Goal: Task Accomplishment & Management: Use online tool/utility

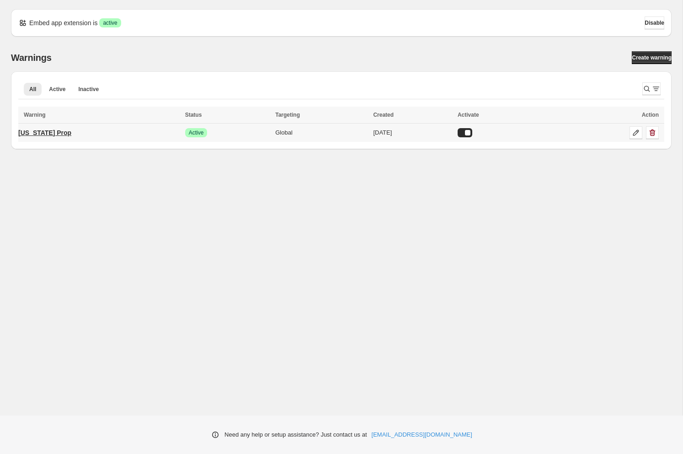
click at [58, 136] on p "[US_STATE] Prop" at bounding box center [44, 132] width 53 height 9
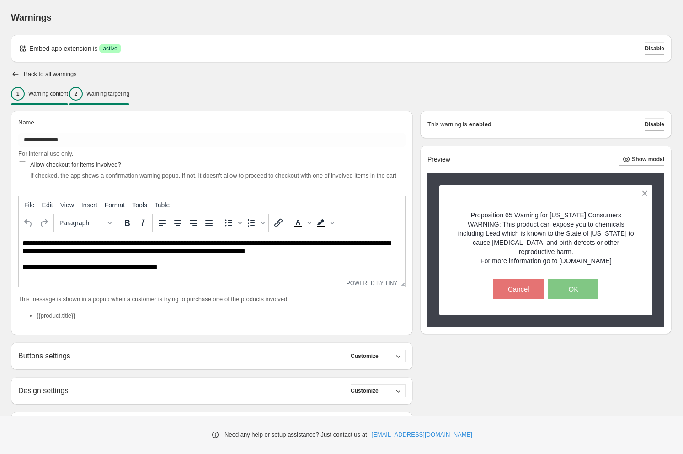
click at [118, 85] on button "2 Warning targeting" at bounding box center [99, 93] width 60 height 19
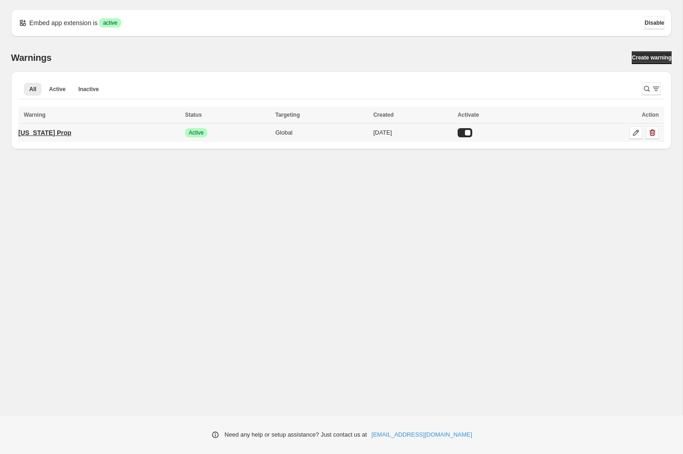
click at [40, 133] on p "[US_STATE] Prop" at bounding box center [44, 132] width 53 height 9
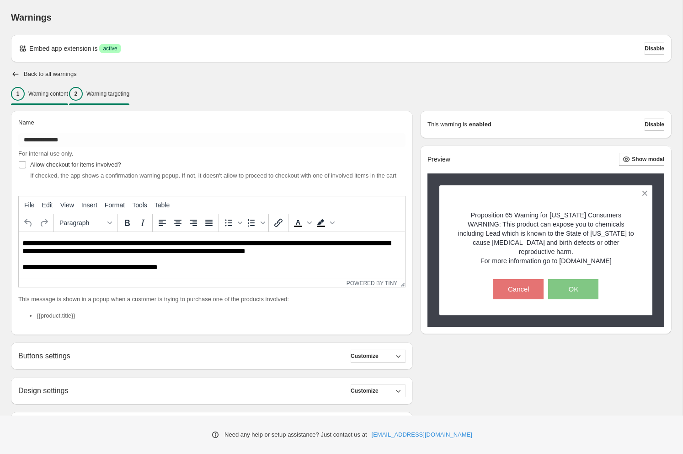
click at [129, 93] on p "Warning targeting" at bounding box center [107, 93] width 43 height 7
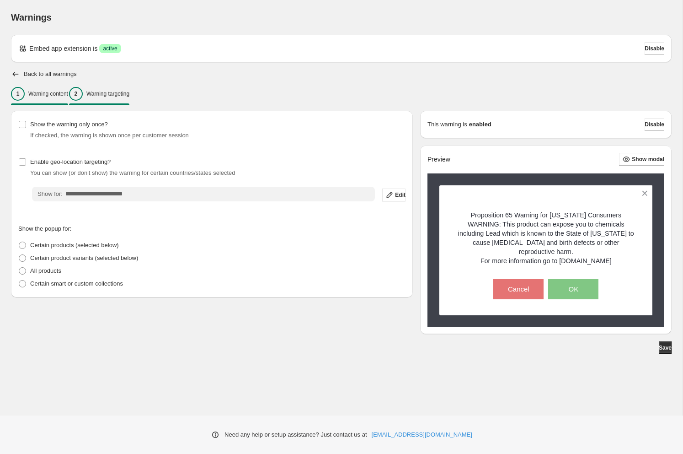
click at [51, 96] on p "Warning content" at bounding box center [48, 93] width 40 height 7
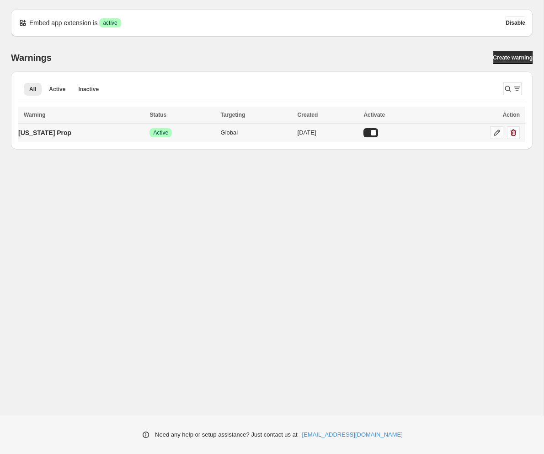
click at [493, 131] on icon at bounding box center [497, 132] width 9 height 9
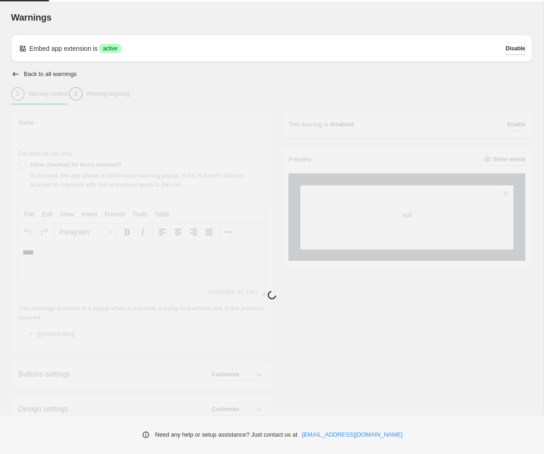
type input "**********"
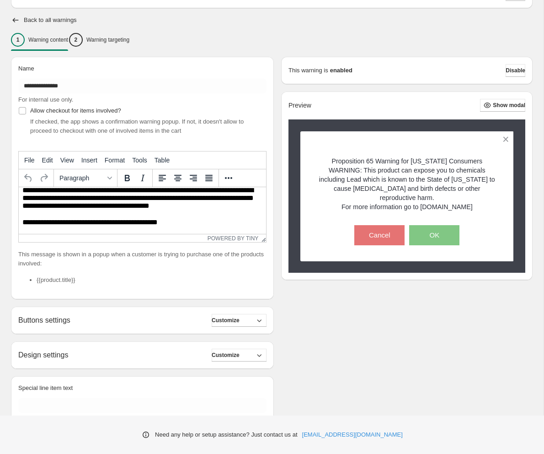
scroll to position [90, 0]
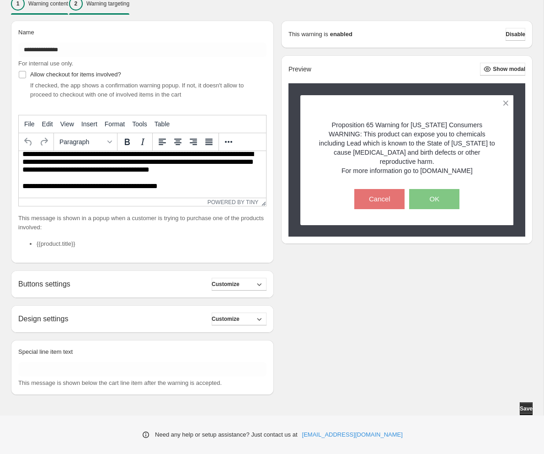
click at [108, 5] on p "Warning targeting" at bounding box center [107, 3] width 43 height 7
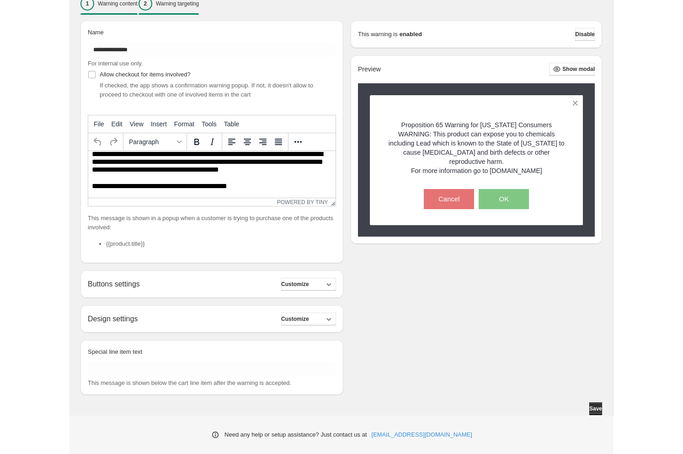
scroll to position [0, 0]
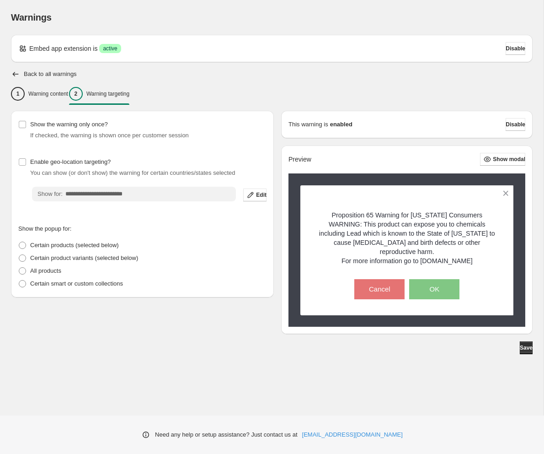
click at [367, 215] on p "Proposition 65 Warning for California Consumers WARNING: This product can expos…" at bounding box center [408, 233] width 182 height 46
drag, startPoint x: 501, startPoint y: 265, endPoint x: 329, endPoint y: 215, distance: 179.3
click at [329, 215] on div "Proposition 65 Warning for California Consumers WARNING: This product can expos…" at bounding box center [408, 250] width 214 height 130
click at [328, 214] on p "Proposition 65 Warning for California Consumers WARNING: This product can expos…" at bounding box center [408, 233] width 182 height 46
drag, startPoint x: 329, startPoint y: 215, endPoint x: 503, endPoint y: 266, distance: 181.2
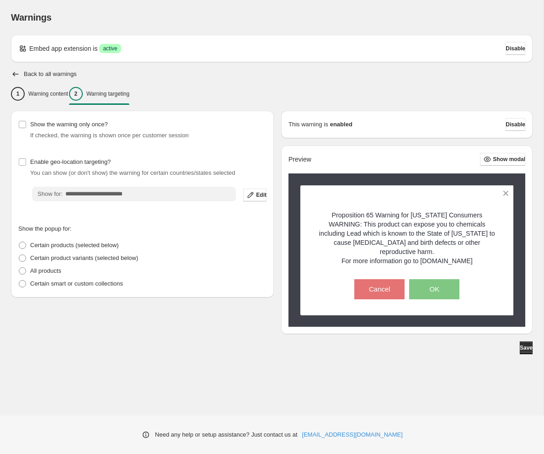
click at [503, 266] on div "Proposition 65 Warning for California Consumers WARNING: This product can expos…" at bounding box center [408, 250] width 214 height 130
click at [75, 252] on label "Certain product variants (selected below)" at bounding box center [78, 258] width 120 height 13
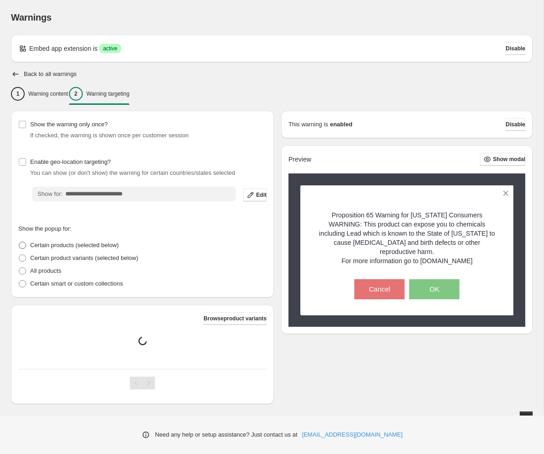
click at [73, 246] on span "Certain products (selected below)" at bounding box center [74, 245] width 89 height 7
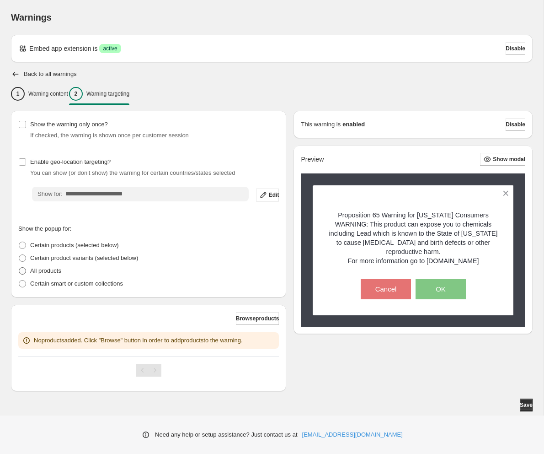
click at [51, 270] on p "All products" at bounding box center [45, 270] width 31 height 9
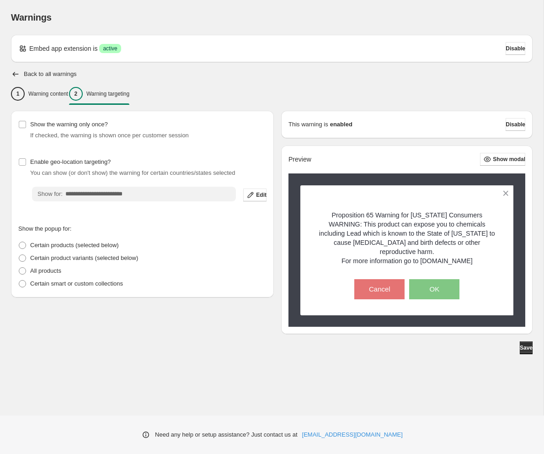
click at [449, 260] on p "For more information go to www.p65warnings.ca.gov" at bounding box center [408, 260] width 182 height 9
click at [510, 192] on button at bounding box center [506, 193] width 16 height 16
click at [504, 194] on button at bounding box center [506, 193] width 16 height 16
click at [494, 159] on span "Show modal" at bounding box center [509, 159] width 32 height 7
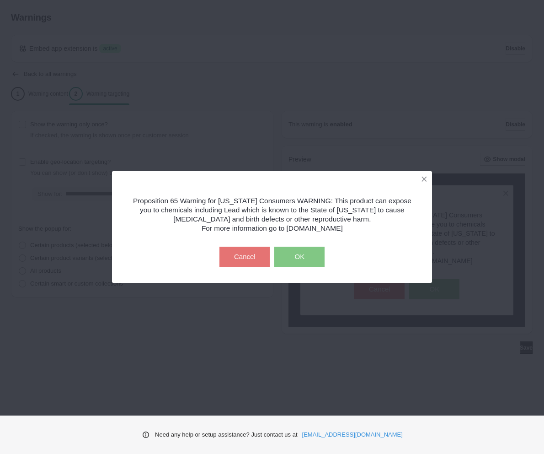
click at [296, 252] on button "OK" at bounding box center [299, 257] width 50 height 20
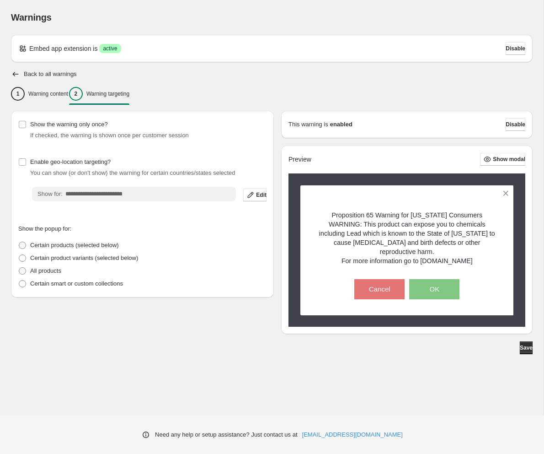
click at [464, 220] on p "Proposition 65 Warning for California Consumers WARNING: This product can expos…" at bounding box center [408, 233] width 182 height 46
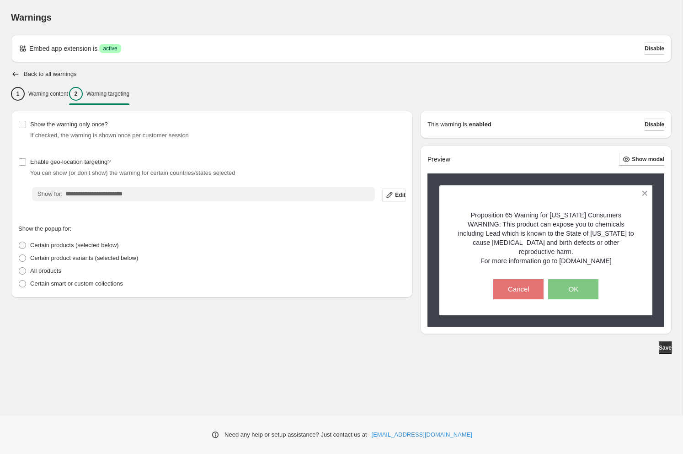
click at [234, 20] on div "Warnings" at bounding box center [341, 17] width 661 height 13
